Goal: Information Seeking & Learning: Learn about a topic

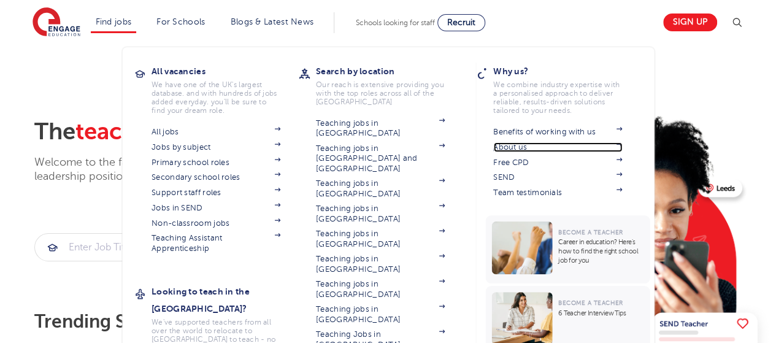
click at [506, 146] on link "About us" at bounding box center [557, 147] width 129 height 10
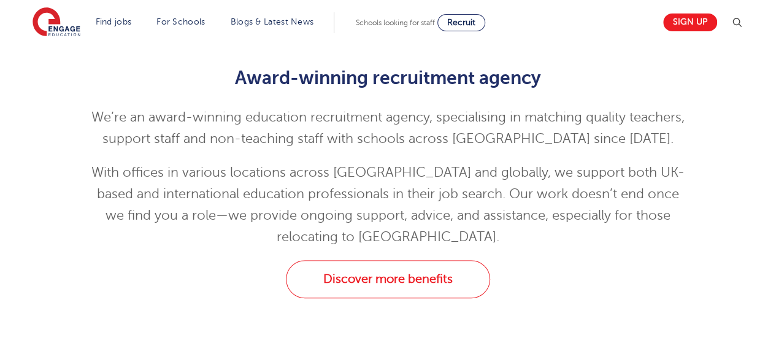
scroll to position [307, 0]
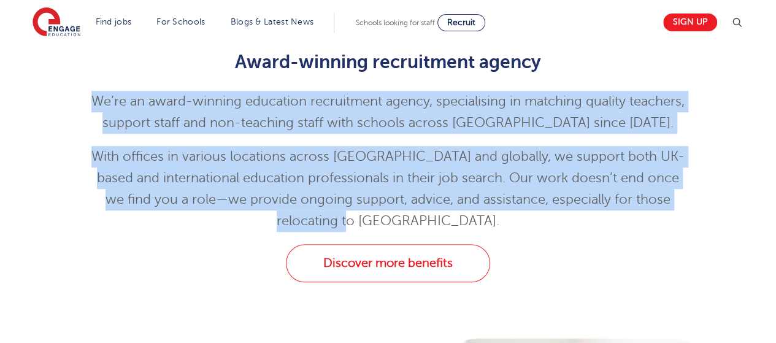
drag, startPoint x: 421, startPoint y: 220, endPoint x: 79, endPoint y: 74, distance: 371.4
click at [79, 74] on div "Award-winning recruitment agency We’re an award-winning education recruitment a…" at bounding box center [388, 138] width 620 height 211
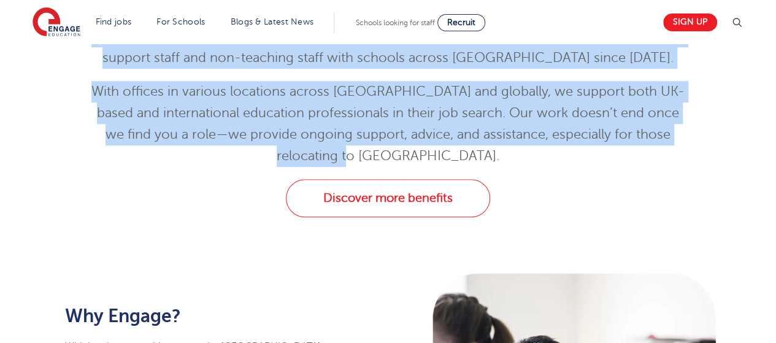
scroll to position [368, 0]
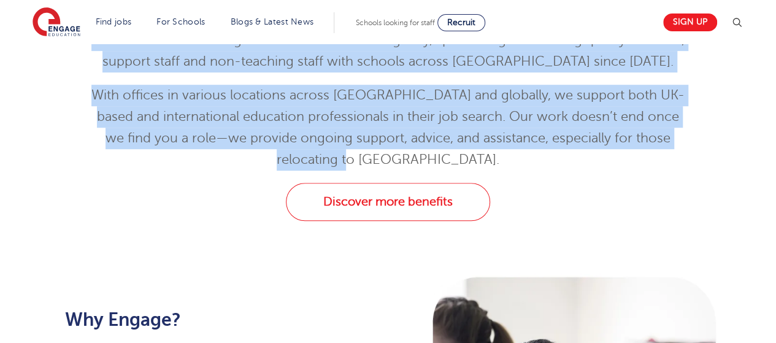
copy div "We’re an award-winning education recruitment agency, specialising in matching q…"
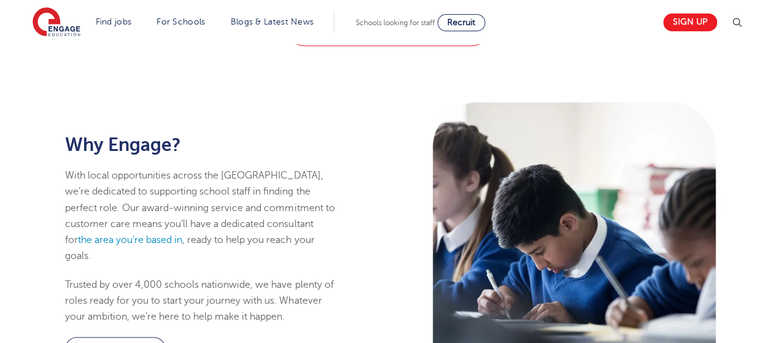
scroll to position [613, 0]
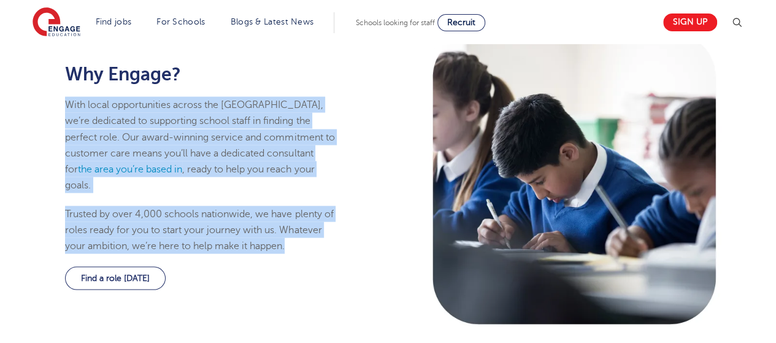
drag, startPoint x: 292, startPoint y: 241, endPoint x: 61, endPoint y: 115, distance: 262.9
click at [61, 115] on div "Why Engage? With local opportunities across the UK, we’re dedicated to supporti…" at bounding box center [202, 177] width 288 height 297
copy div "With local opportunities across the UK, we’re dedicated to supporting school st…"
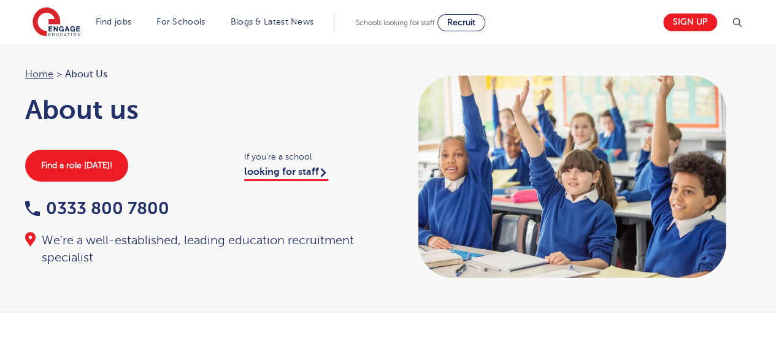
scroll to position [0, 0]
